Goal: Task Accomplishment & Management: Complete application form

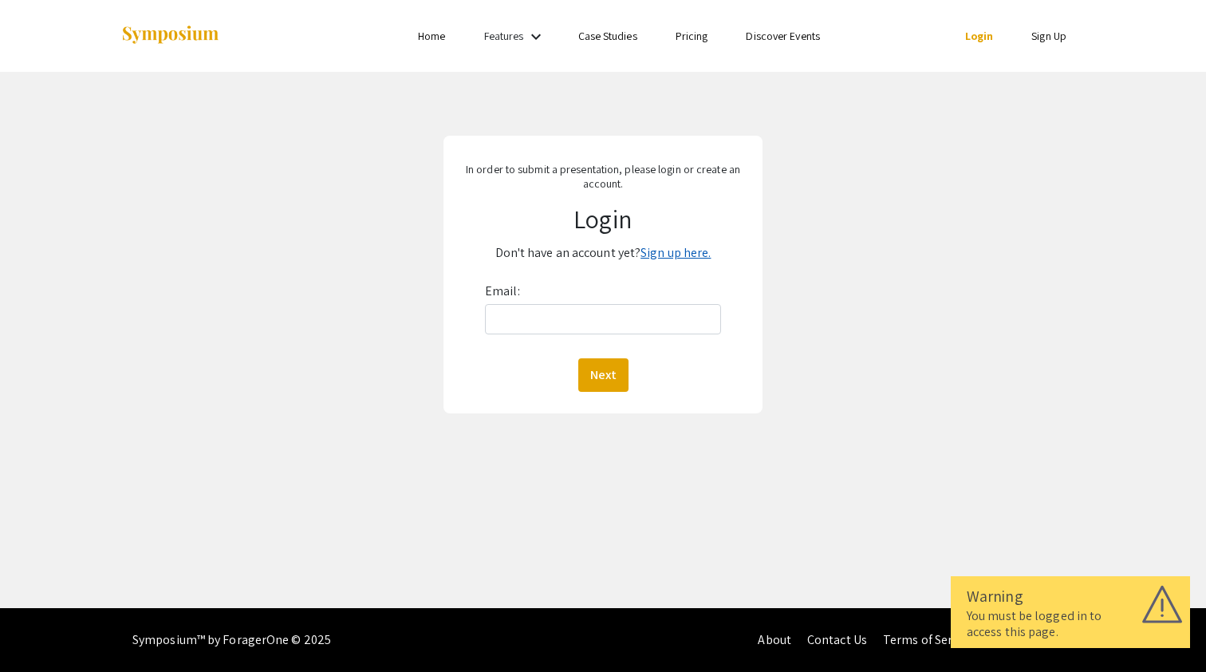
click at [708, 245] on link "Sign up here." at bounding box center [676, 252] width 70 height 17
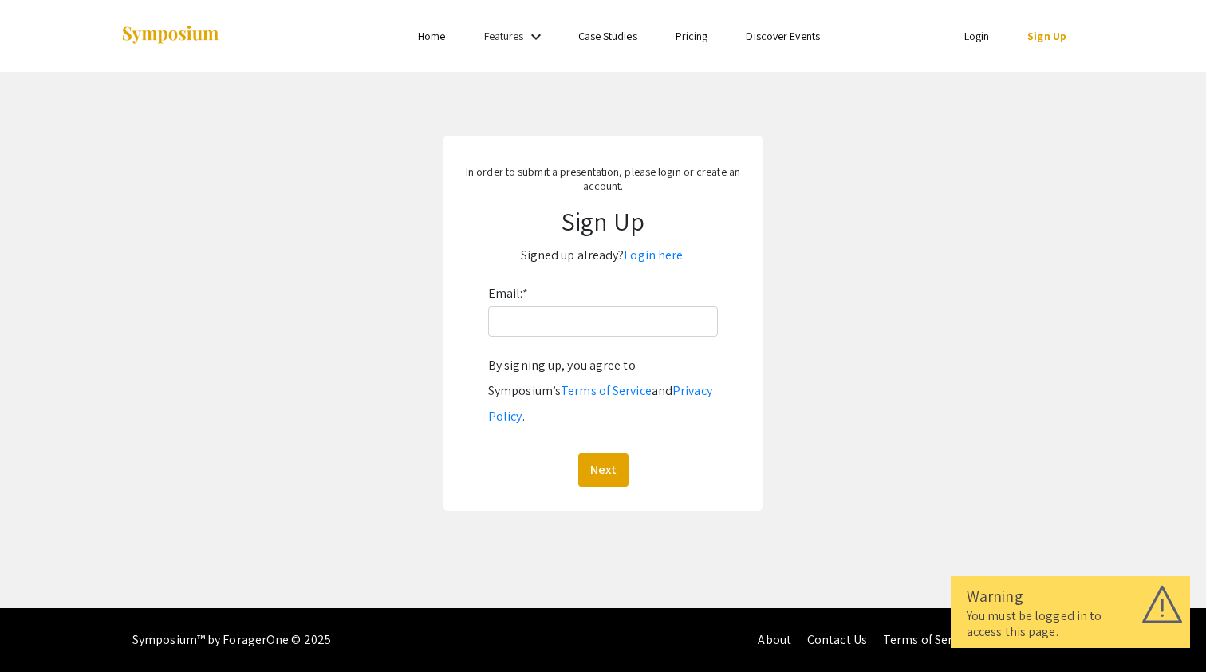
click at [606, 342] on div "Email: * By signing up, you agree to Symposium’s Terms of Service and Privacy P…" at bounding box center [603, 384] width 230 height 206
click at [606, 323] on input "Email: *" at bounding box center [603, 321] width 230 height 30
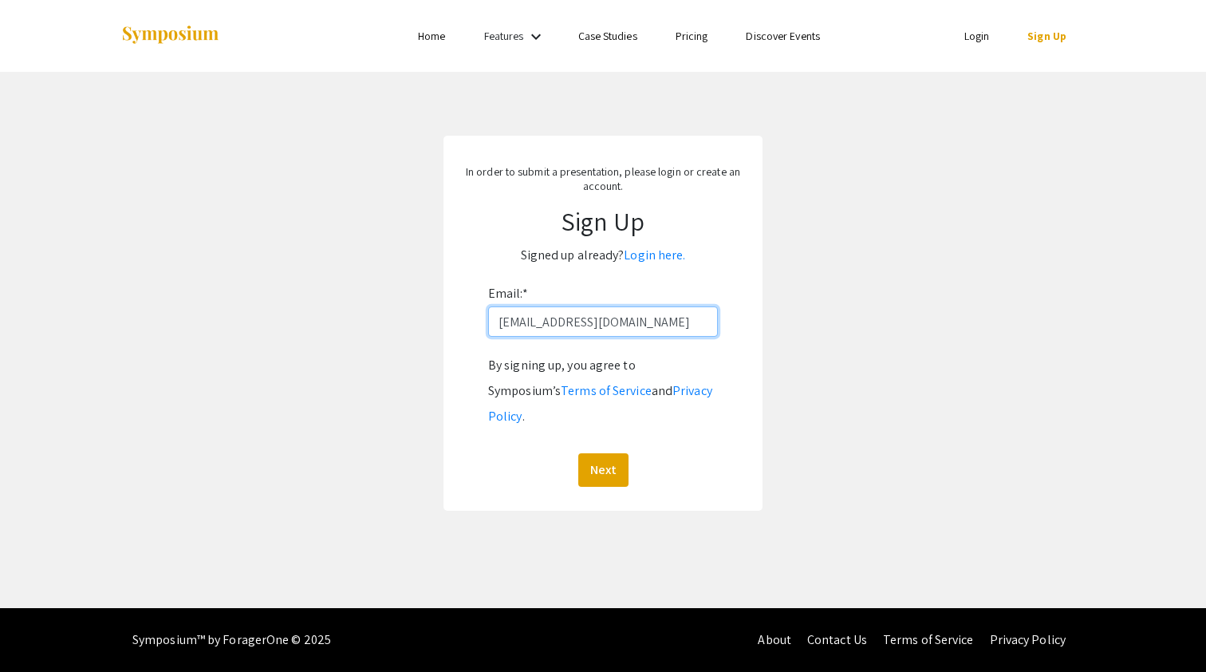
type input "[EMAIL_ADDRESS][DOMAIN_NAME]"
click at [602, 453] on button "Next" at bounding box center [603, 470] width 50 height 34
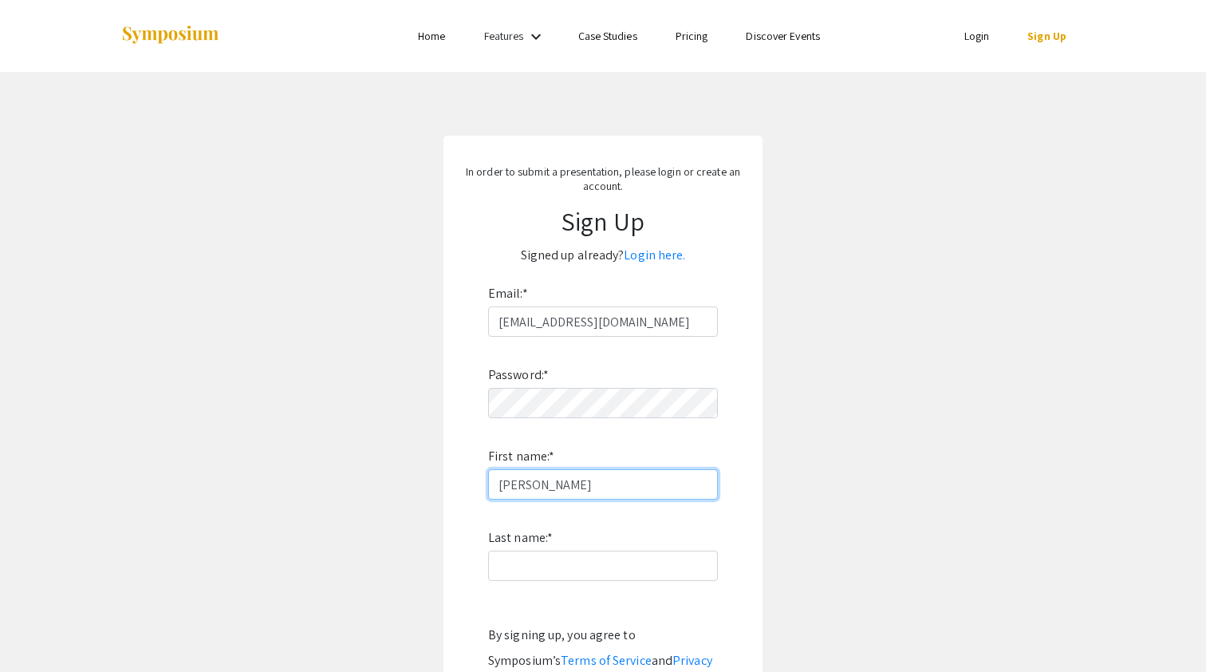
type input "[PERSON_NAME]"
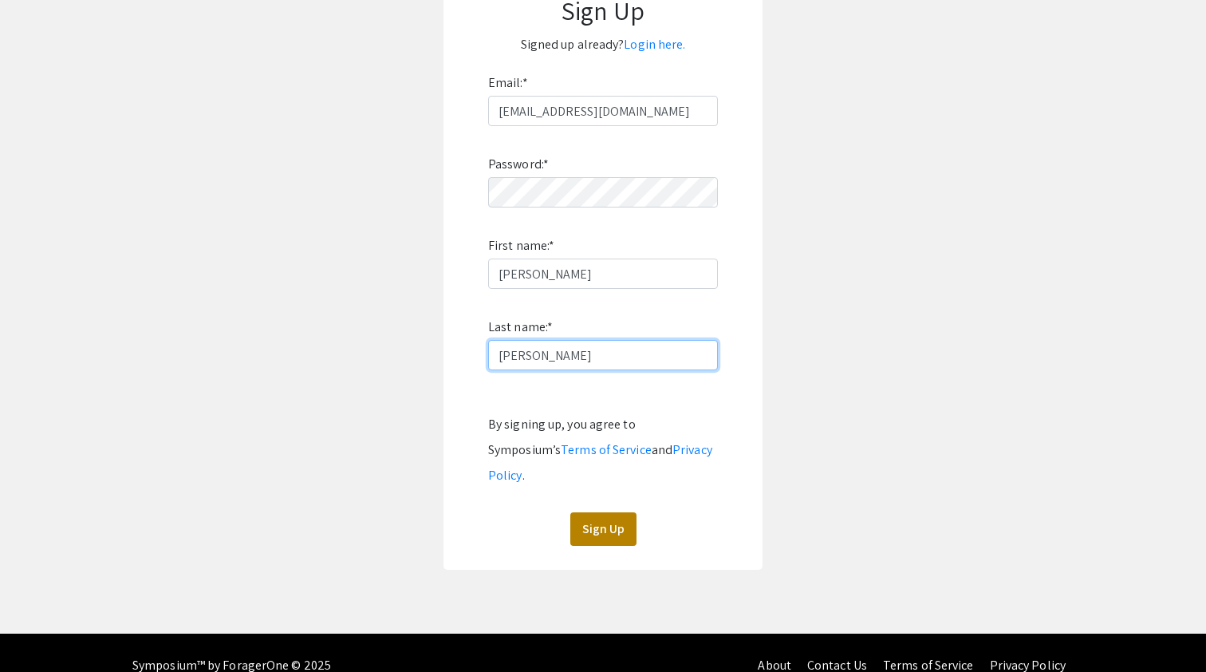
type input "[PERSON_NAME]"
click at [581, 512] on button "Sign Up" at bounding box center [603, 529] width 66 height 34
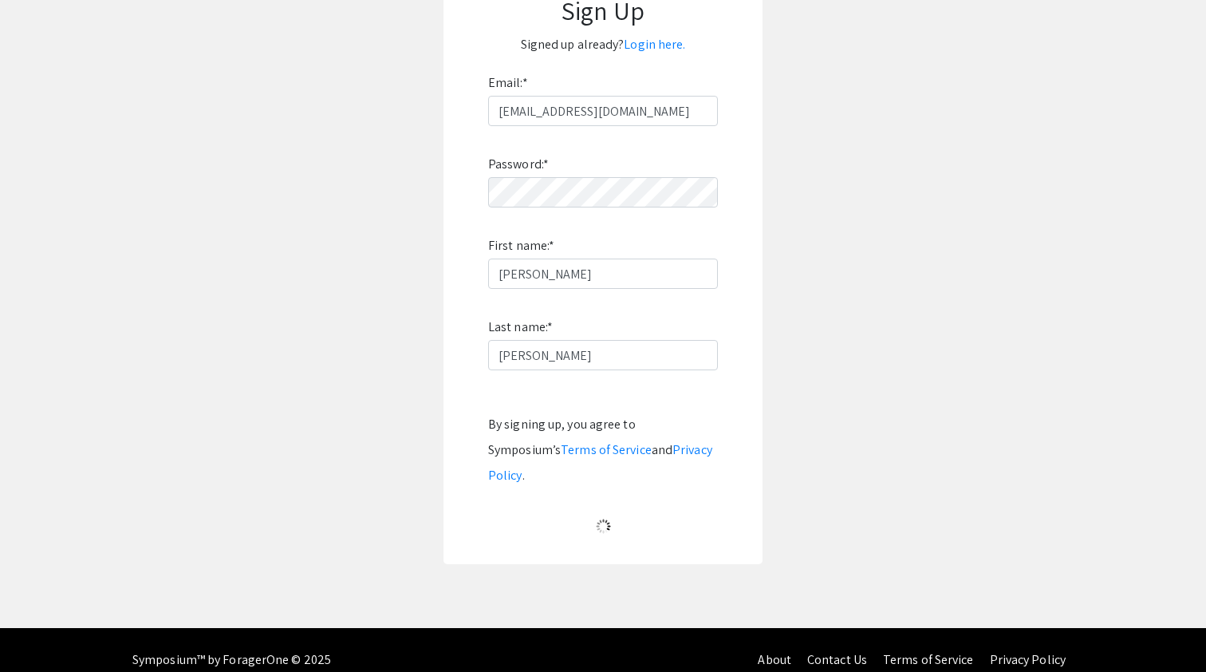
scroll to position [177, 0]
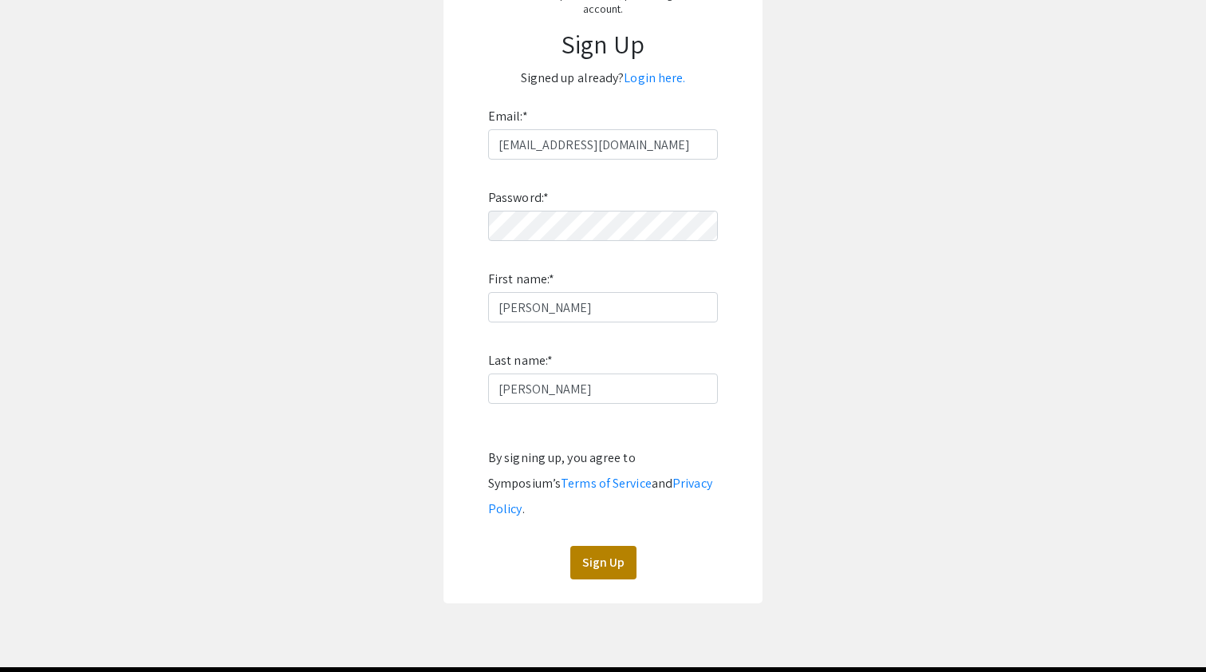
click at [598, 549] on button "Sign Up" at bounding box center [603, 563] width 66 height 34
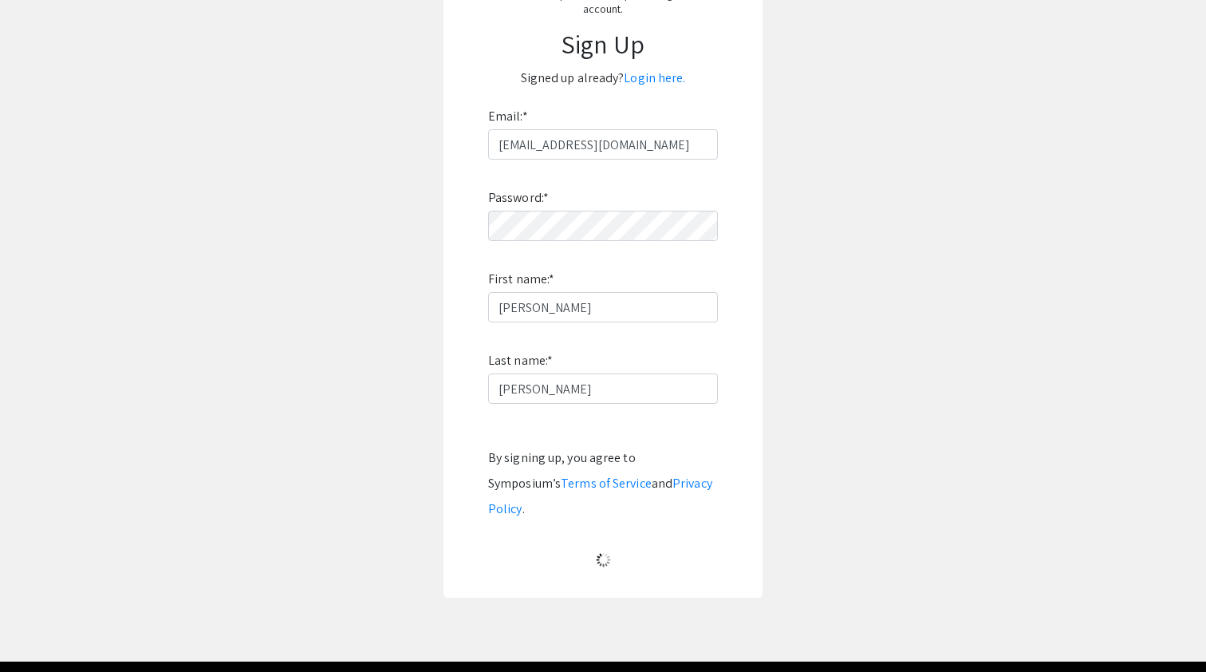
scroll to position [0, 0]
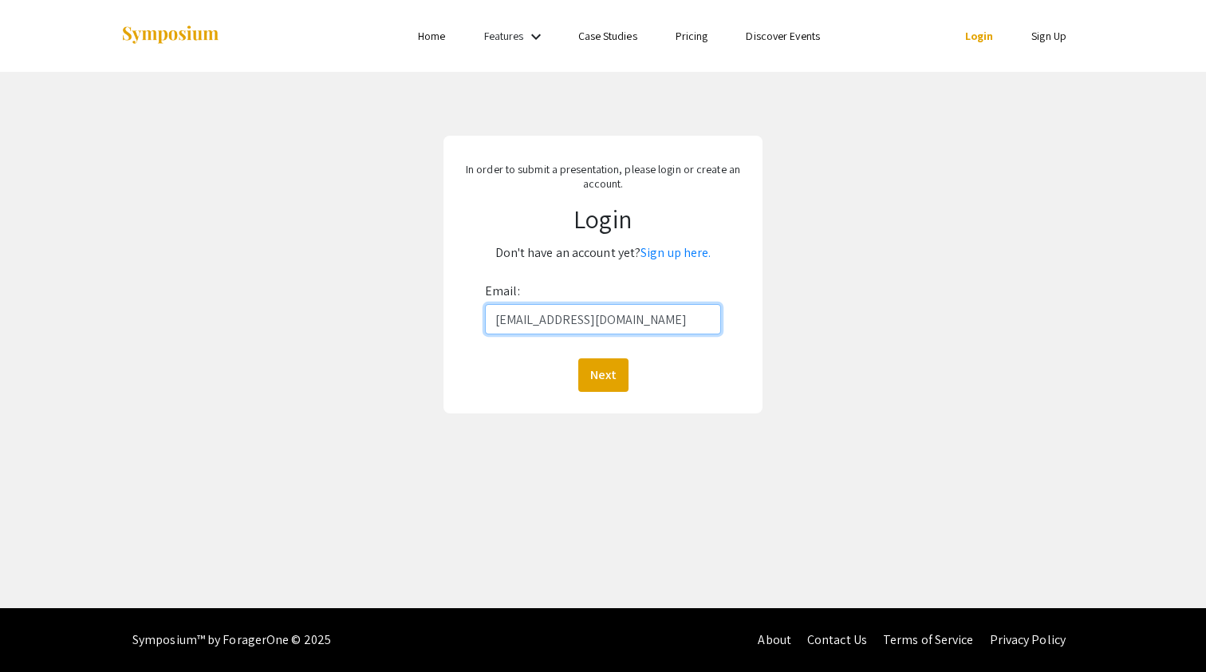
type input "[EMAIL_ADDRESS][DOMAIN_NAME]"
click at [602, 374] on button "Next" at bounding box center [603, 375] width 50 height 34
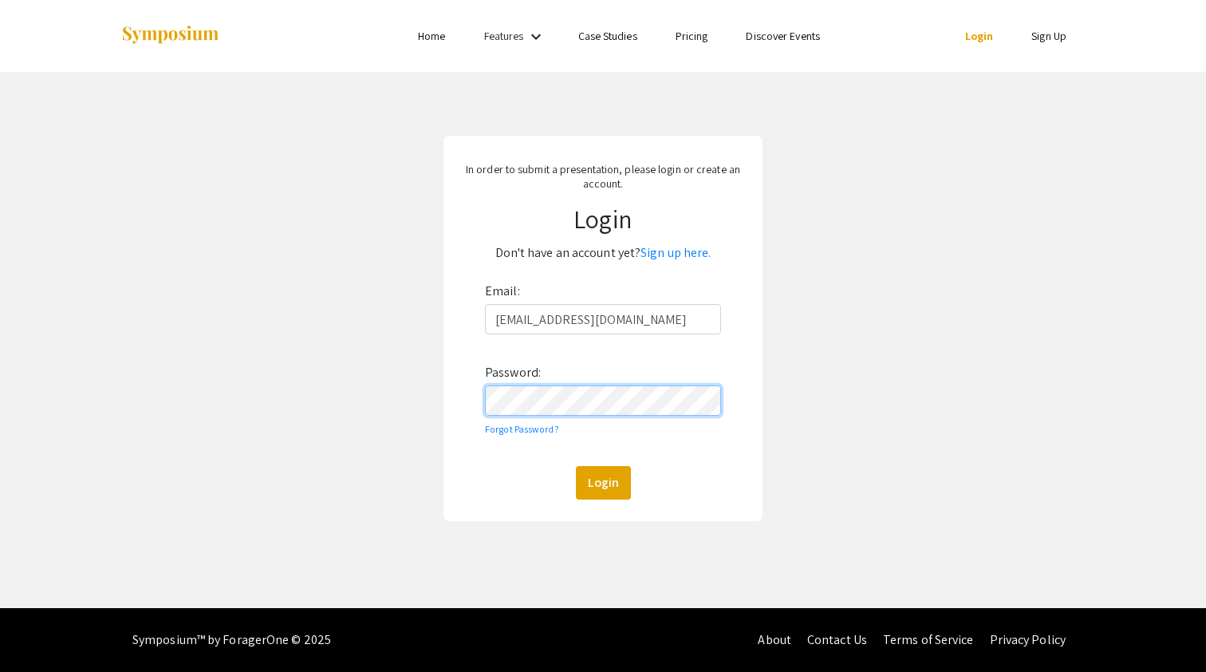
click at [602, 482] on button "Login" at bounding box center [603, 483] width 55 height 34
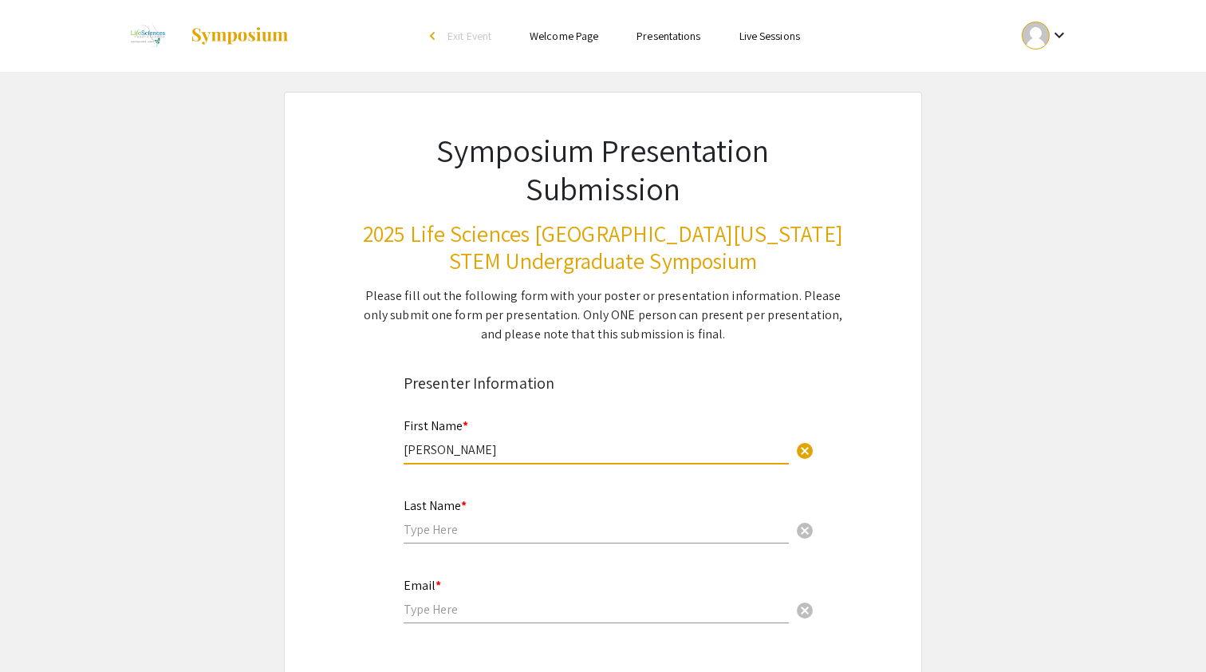
type input "[PERSON_NAME]"
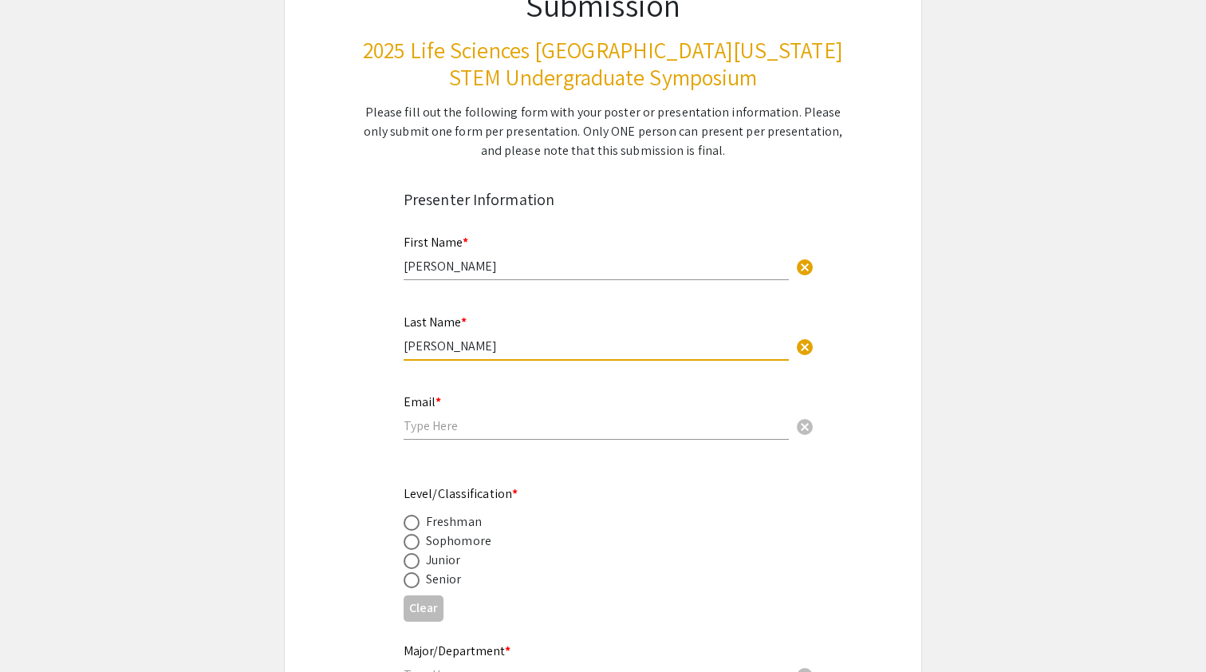
scroll to position [190, 0]
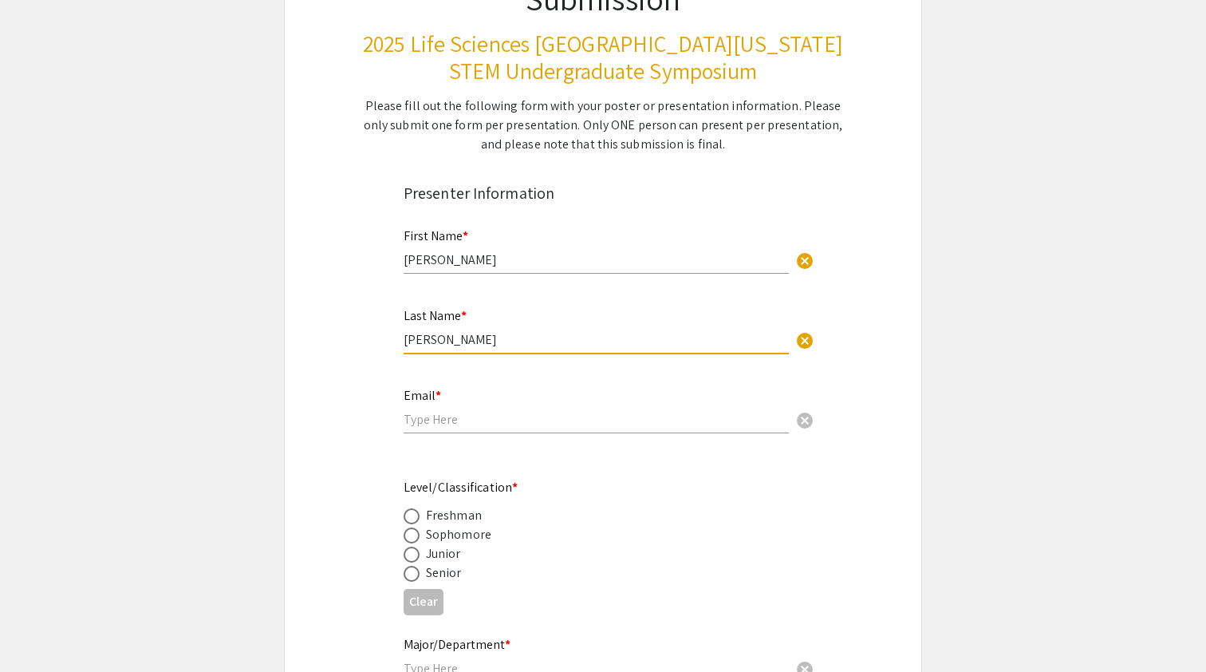
type input "[PERSON_NAME]"
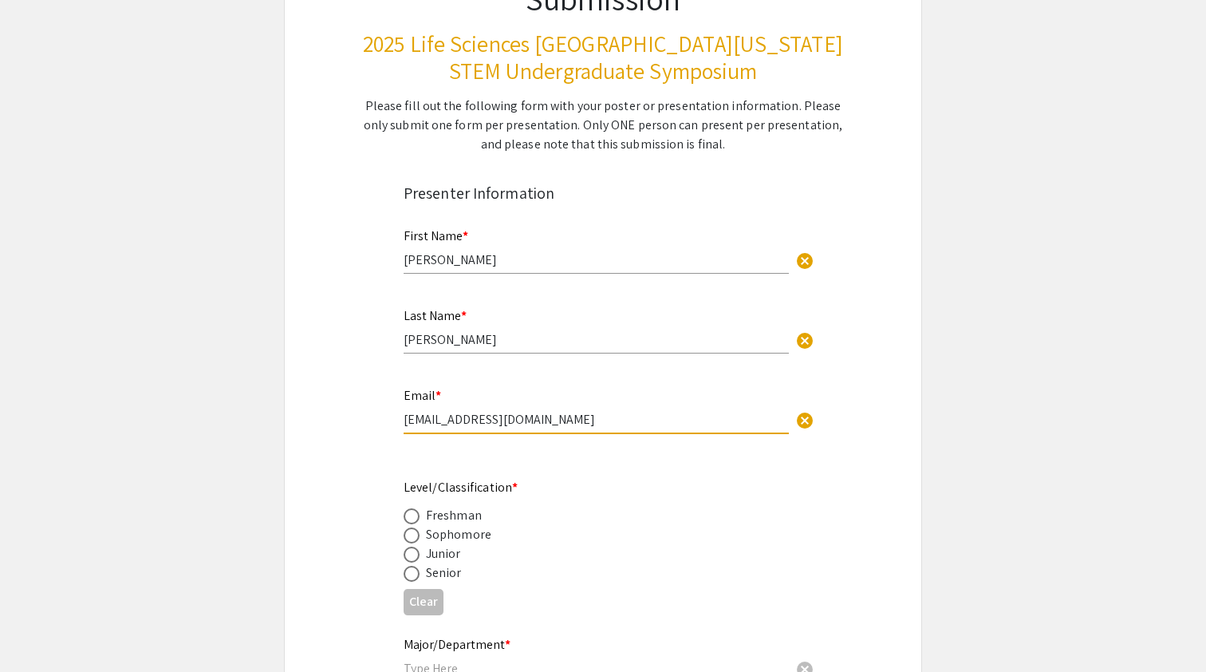
type input "[EMAIL_ADDRESS][DOMAIN_NAME]"
click at [414, 556] on span at bounding box center [412, 554] width 16 height 16
click at [414, 556] on input "radio" at bounding box center [412, 554] width 16 height 16
radio input "true"
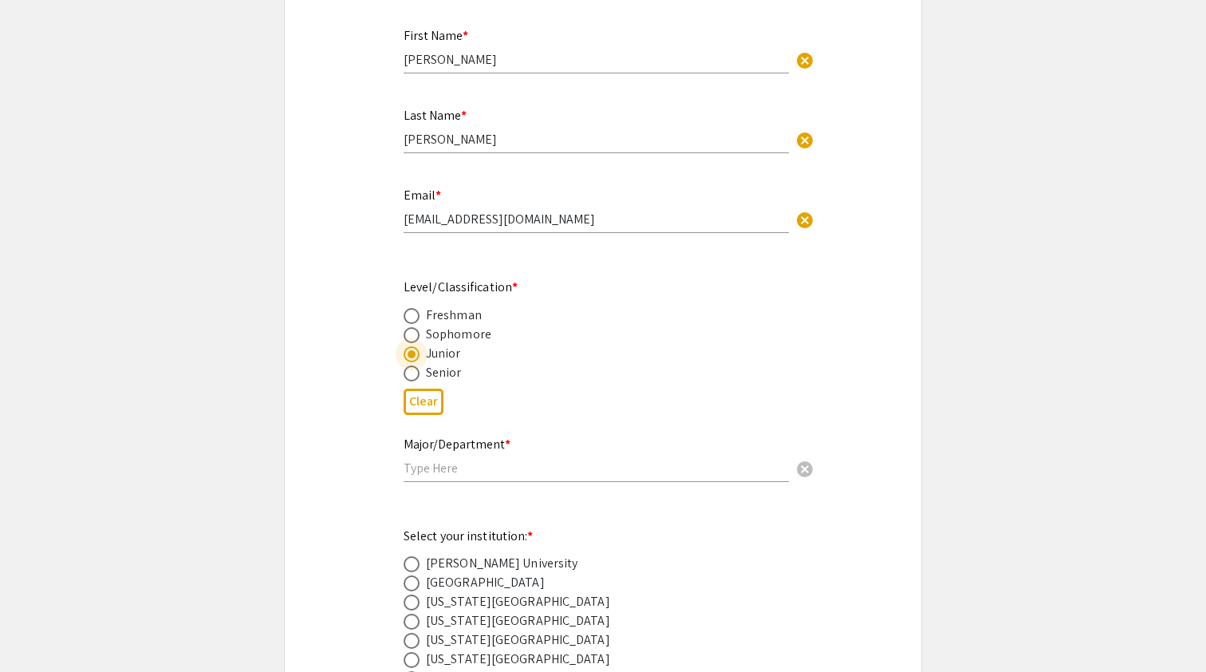
scroll to position [393, 0]
click at [442, 475] on div "Major/Department * cancel" at bounding box center [596, 449] width 385 height 61
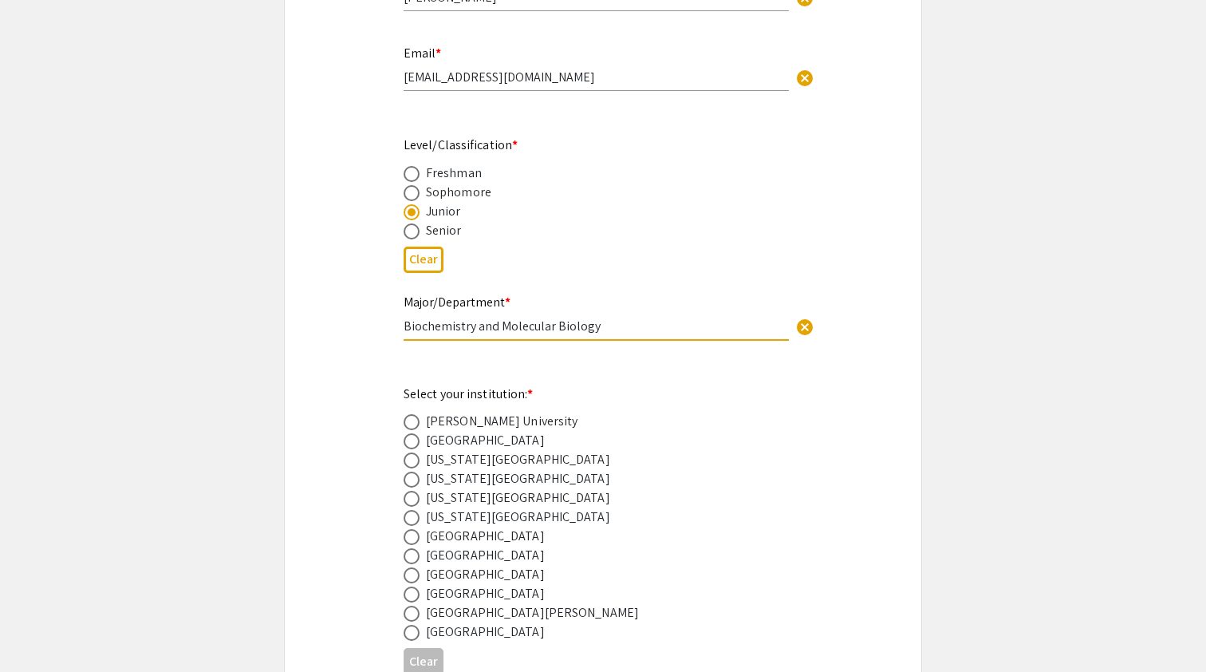
scroll to position [582, 0]
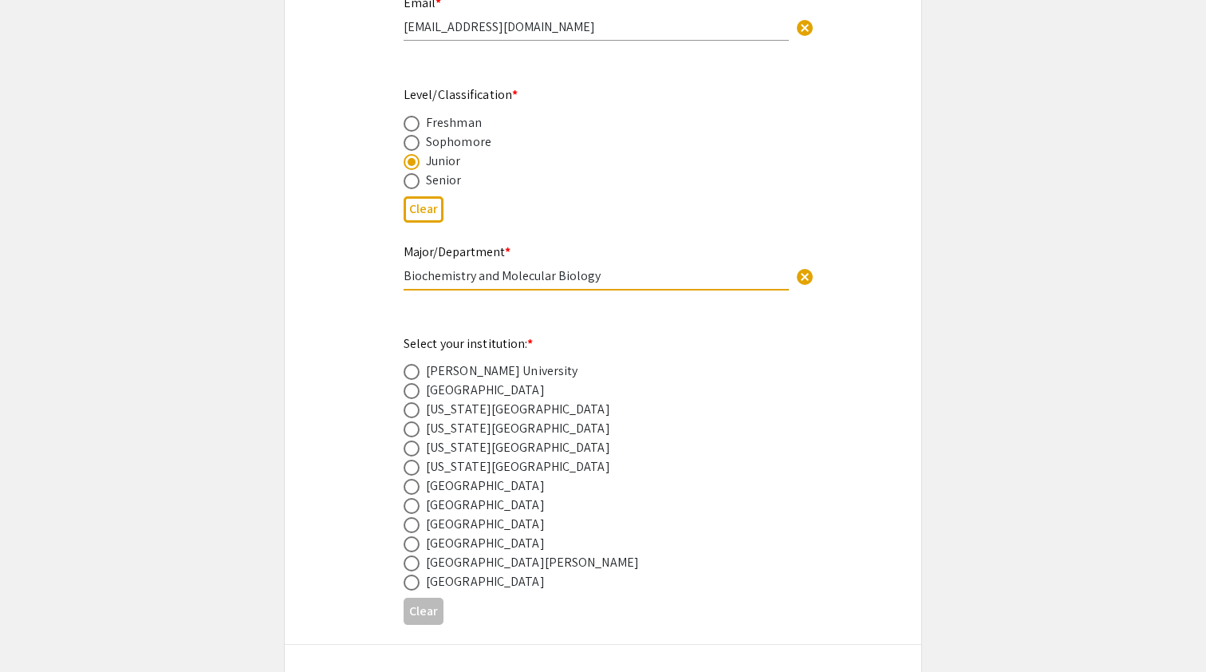
type input "Biochemistry and Molecular Biology"
click at [460, 580] on div "University of Miami" at bounding box center [485, 581] width 119 height 19
click at [413, 585] on span at bounding box center [412, 582] width 16 height 16
click at [413, 585] on input "radio" at bounding box center [412, 582] width 16 height 16
radio input "true"
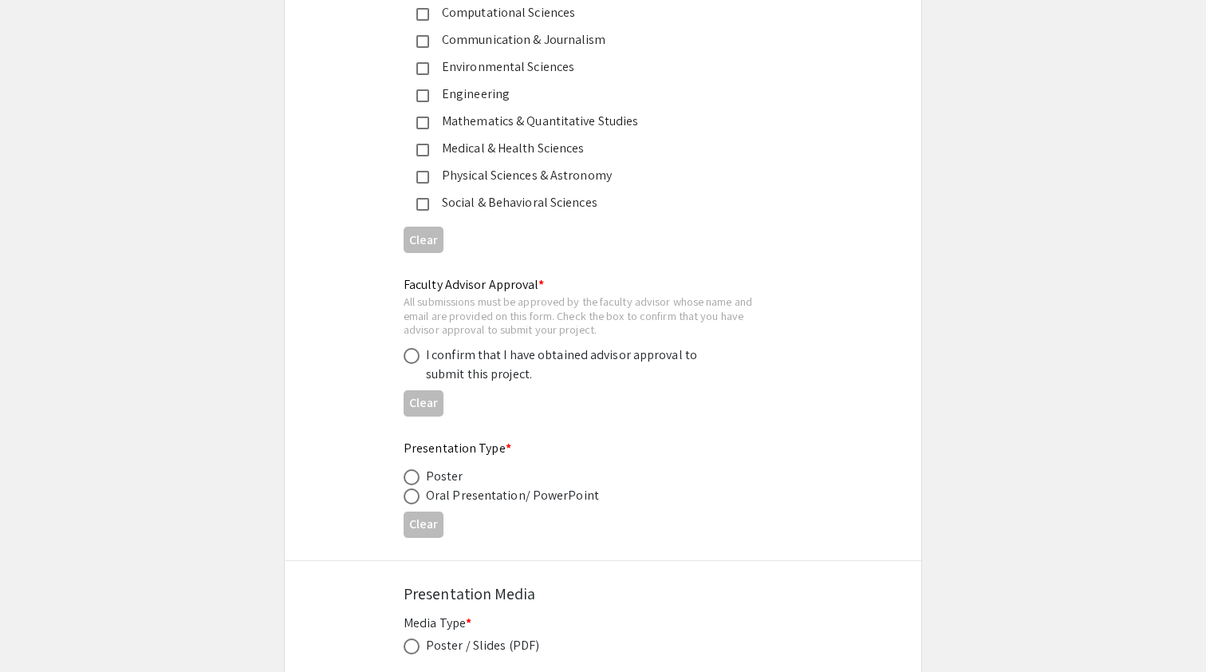
scroll to position [2192, 0]
click at [465, 373] on div "I confirm that I have obtained advisor approval to submit this project." at bounding box center [565, 364] width 279 height 38
click at [424, 357] on label at bounding box center [415, 355] width 22 height 16
click at [420, 357] on input "radio" at bounding box center [412, 355] width 16 height 16
radio input "true"
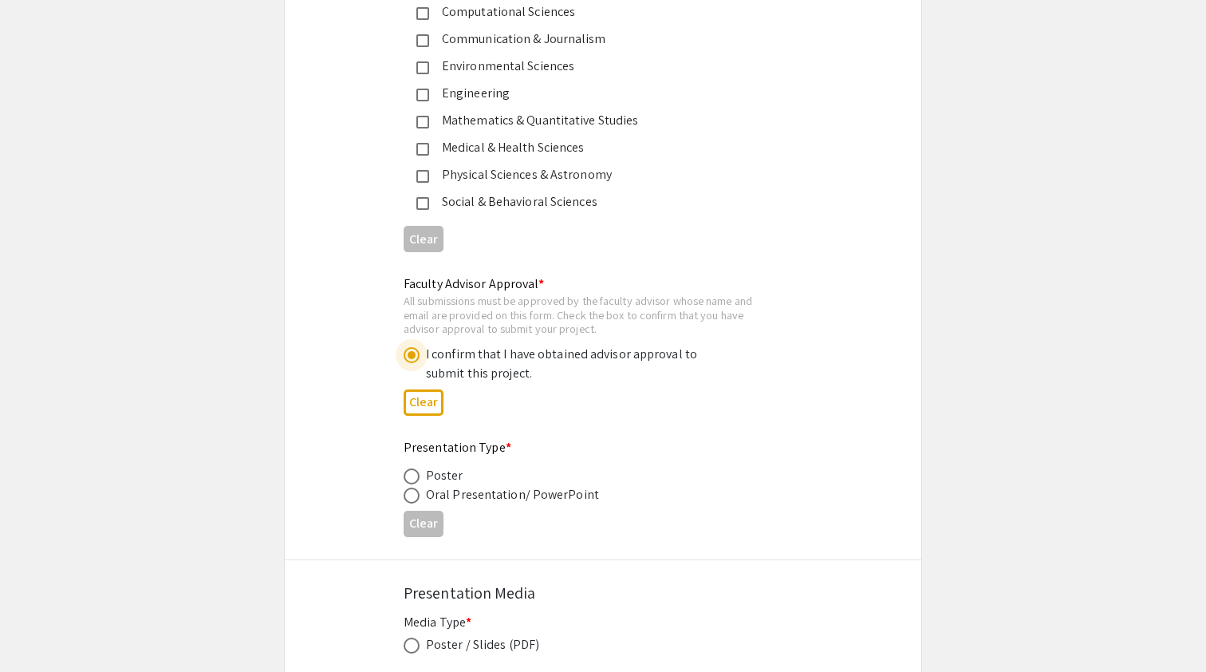
click at [415, 473] on span at bounding box center [412, 476] width 16 height 16
click at [415, 473] on input "radio" at bounding box center [412, 476] width 16 height 16
radio input "true"
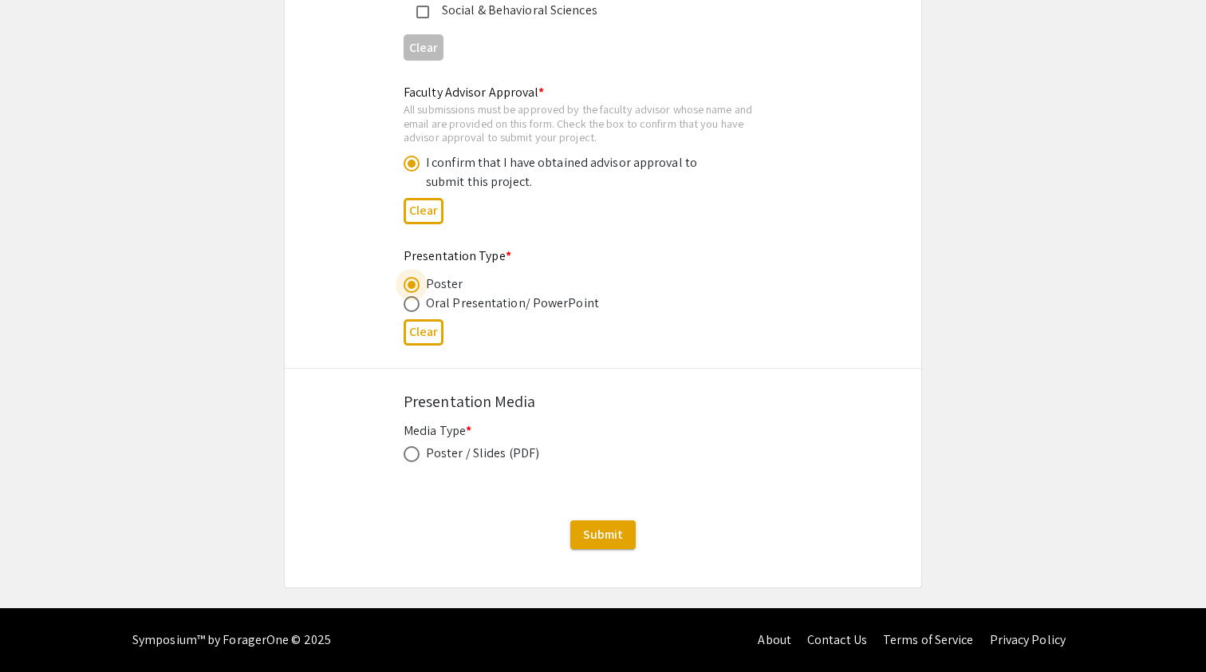
scroll to position [2383, 0]
click at [416, 449] on span at bounding box center [412, 454] width 16 height 16
click at [416, 449] on input "radio" at bounding box center [412, 454] width 16 height 16
radio input "true"
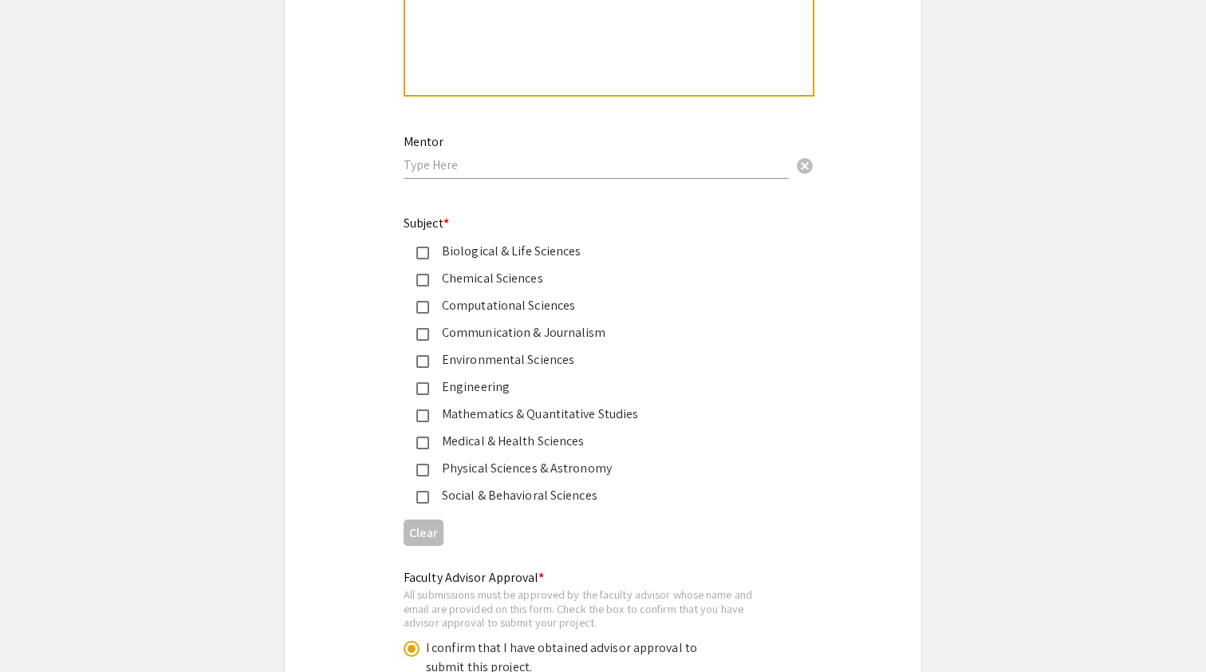
scroll to position [1896, 0]
click at [463, 251] on div "Biological & Life Sciences" at bounding box center [596, 252] width 335 height 19
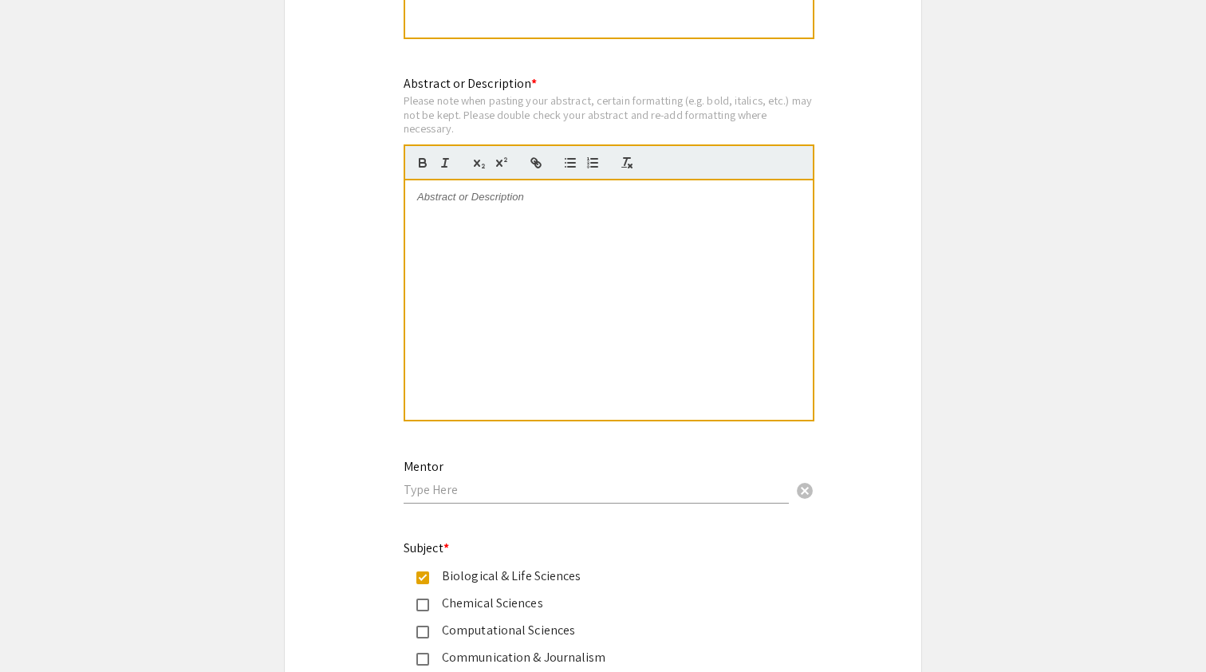
scroll to position [1567, 0]
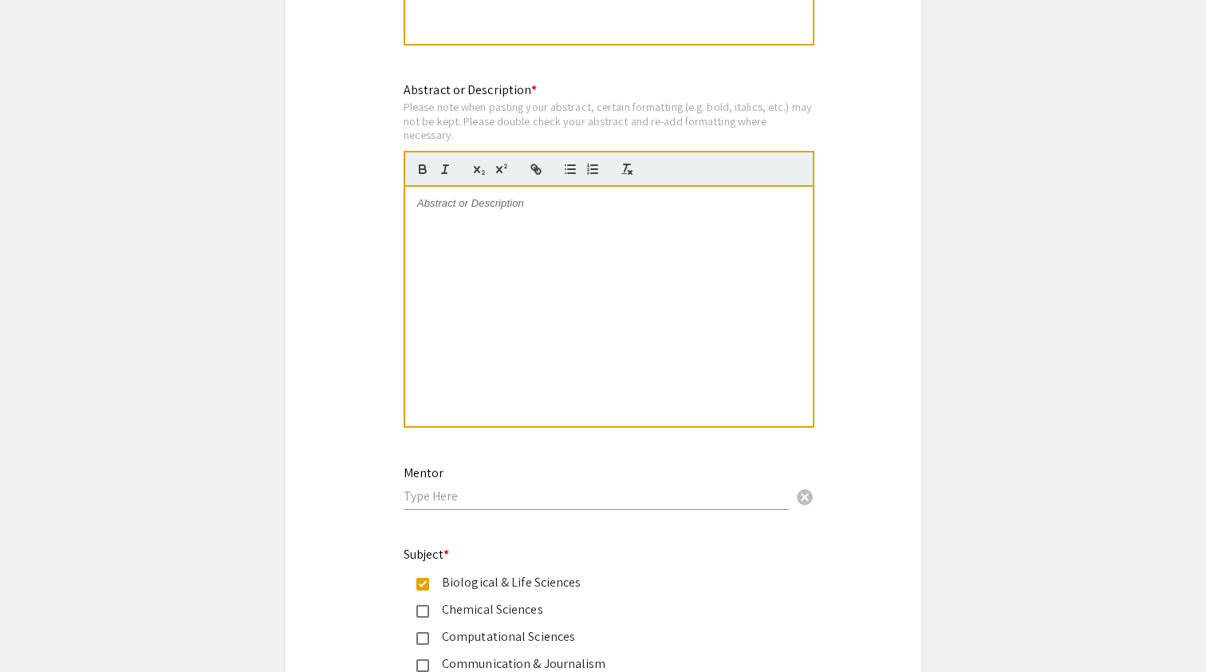
click at [452, 490] on input "text" at bounding box center [596, 495] width 385 height 17
type input "Kevin Nuno"
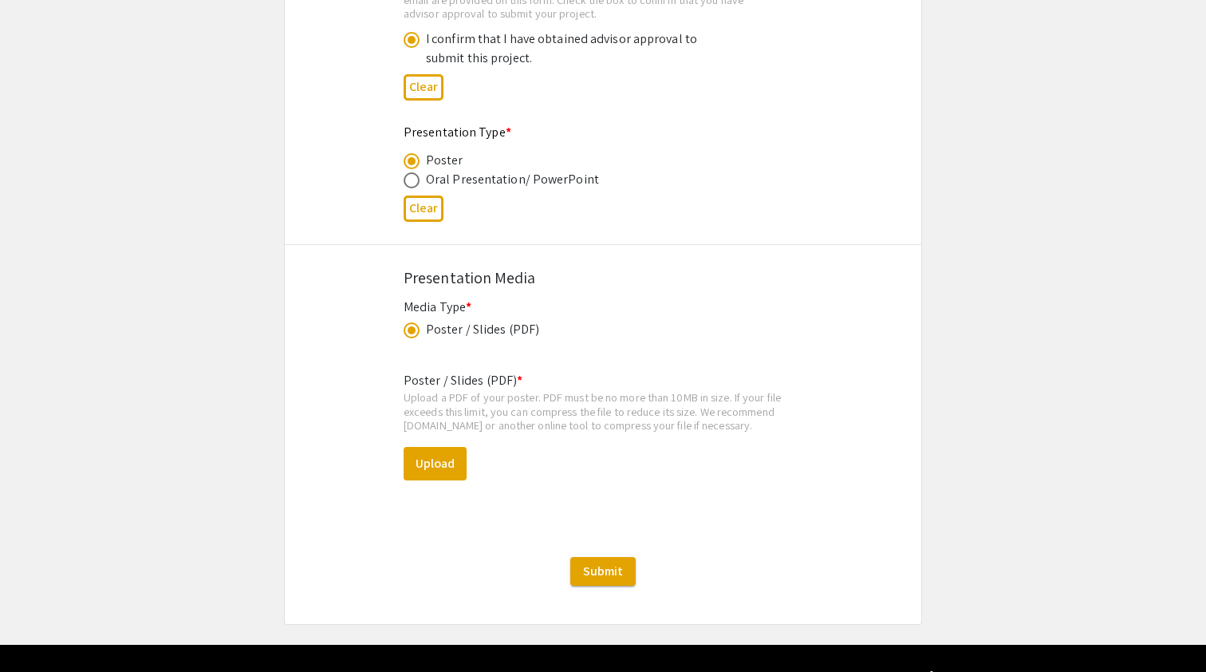
scroll to position [2507, 0]
